Goal: Book appointment/travel/reservation

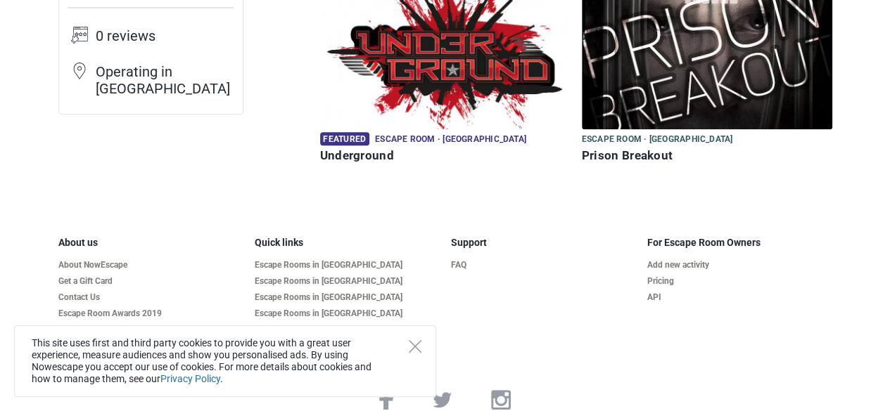
scroll to position [217, 0]
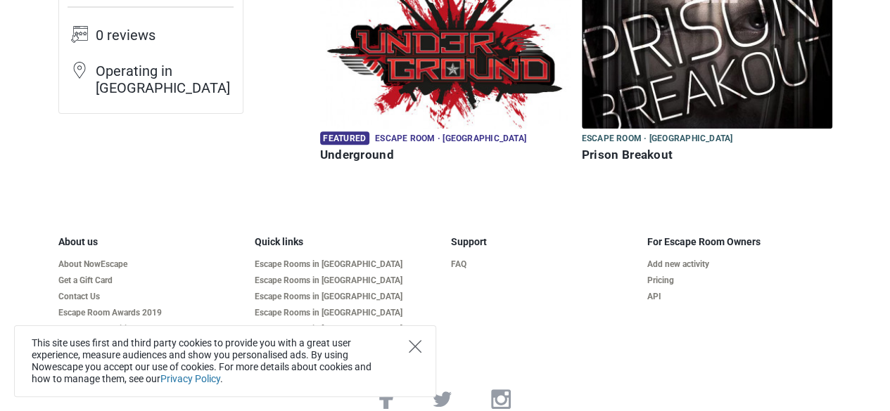
click at [414, 345] on icon "Close" at bounding box center [415, 346] width 13 height 13
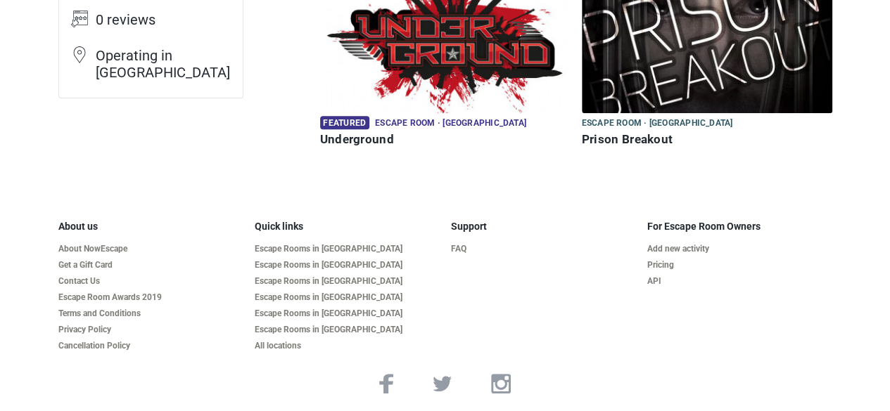
scroll to position [219, 0]
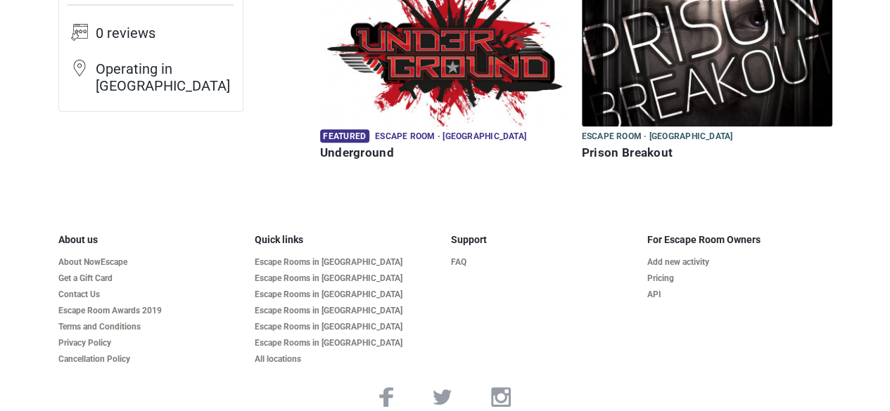
click at [433, 105] on img at bounding box center [445, 50] width 250 height 151
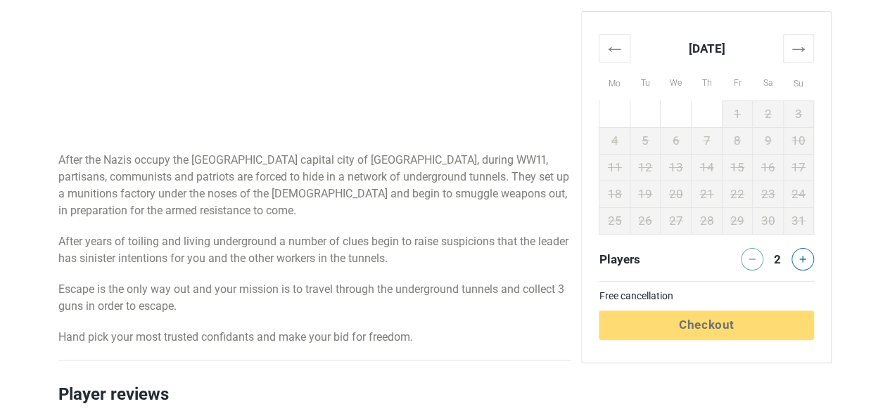
scroll to position [769, 0]
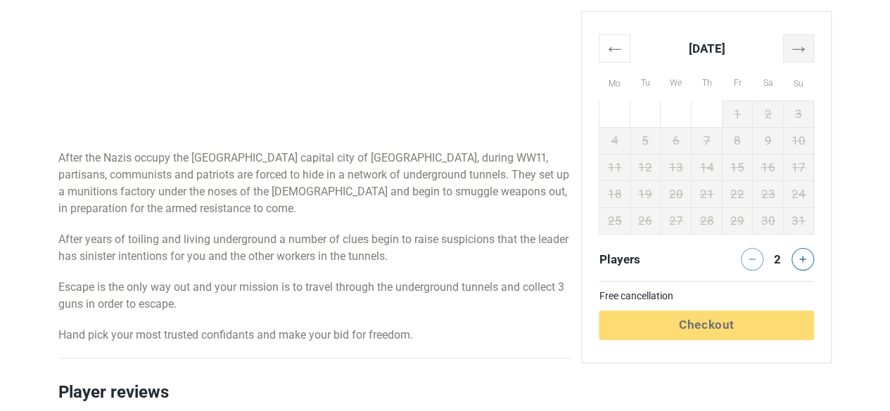
click at [788, 55] on th "→" at bounding box center [798, 47] width 31 height 27
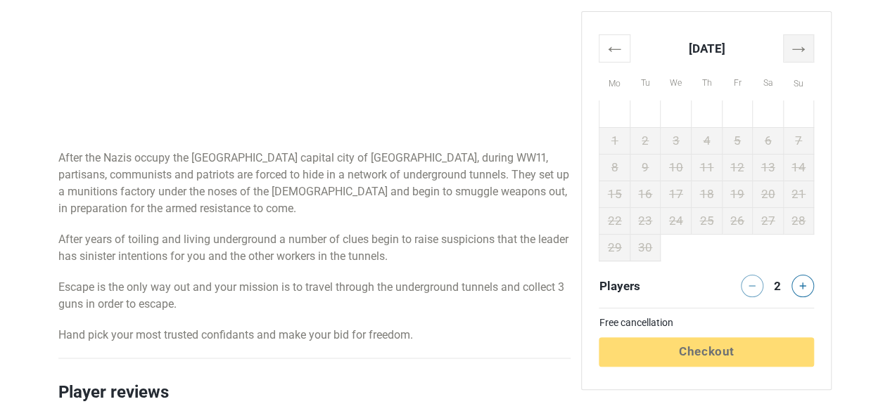
click at [788, 55] on th "→" at bounding box center [798, 47] width 31 height 27
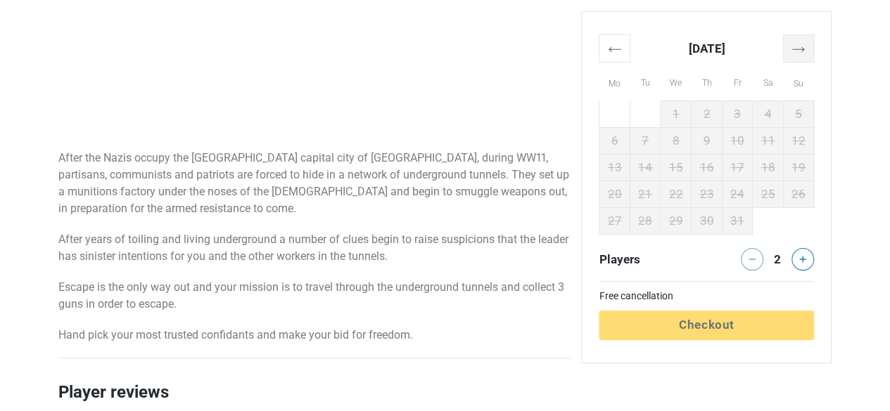
click at [788, 55] on th "→" at bounding box center [798, 47] width 31 height 27
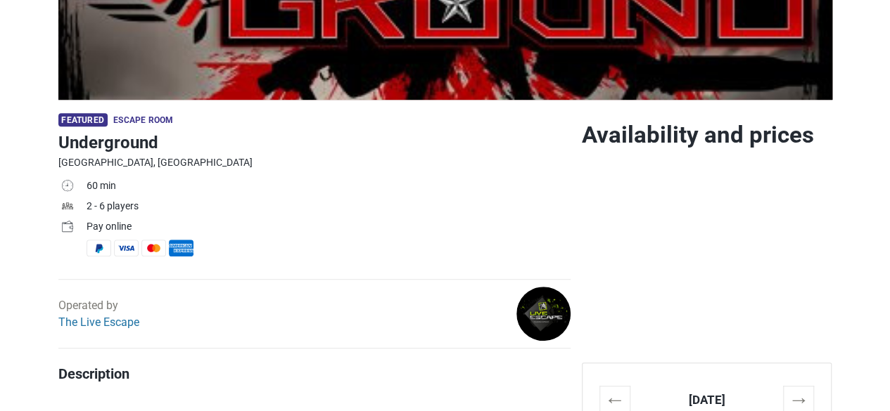
scroll to position [292, 0]
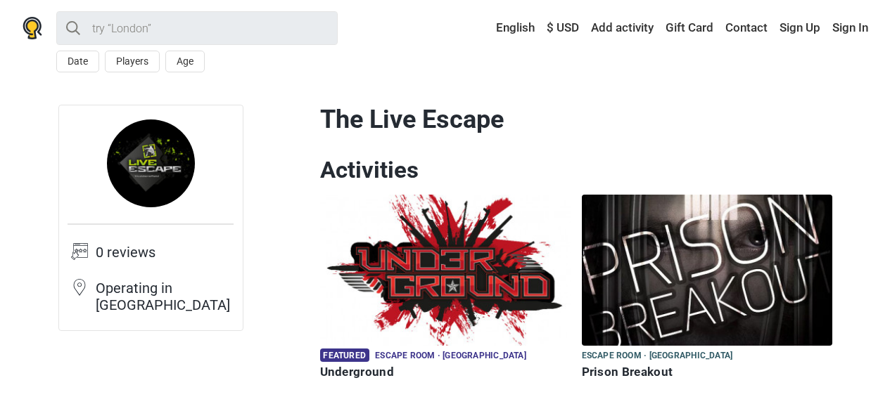
scroll to position [219, 0]
